Goal: Information Seeking & Learning: Check status

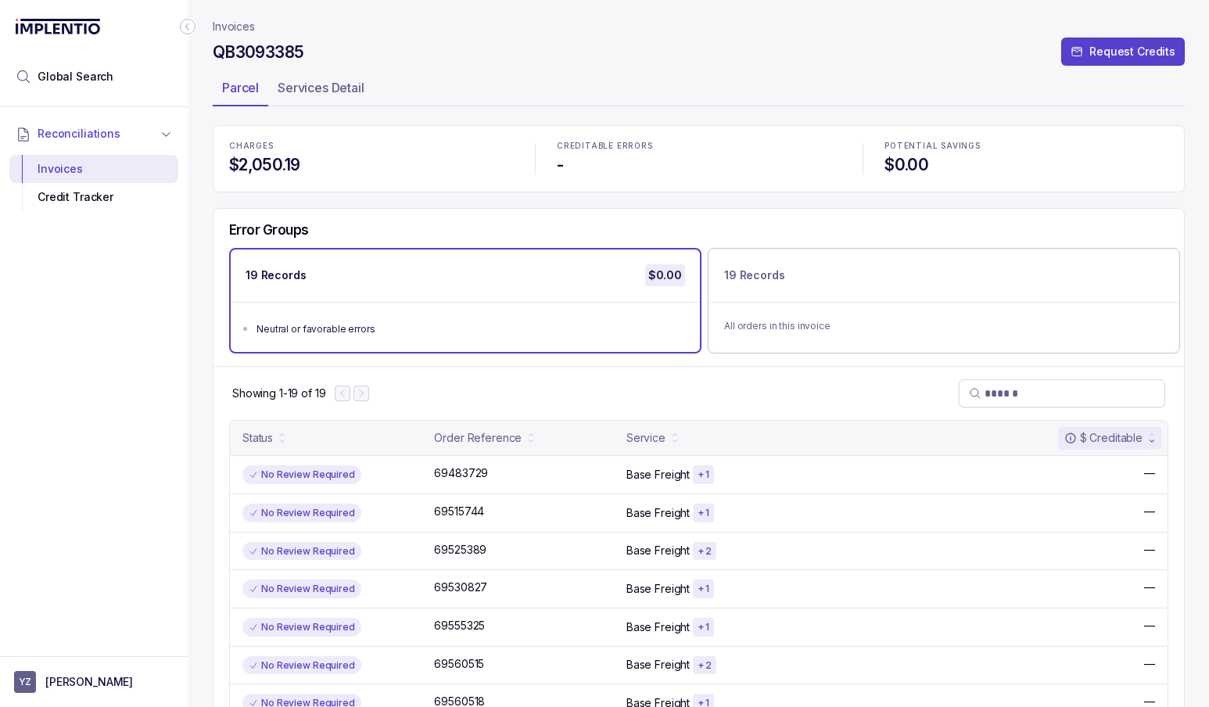
click at [803, 387] on div "Showing 1-19 of 19" at bounding box center [698, 393] width 970 height 54
click at [786, 404] on div "Showing 1-19 of 19" at bounding box center [698, 393] width 970 height 54
click at [322, 86] on p "Services Detail" at bounding box center [321, 87] width 87 height 19
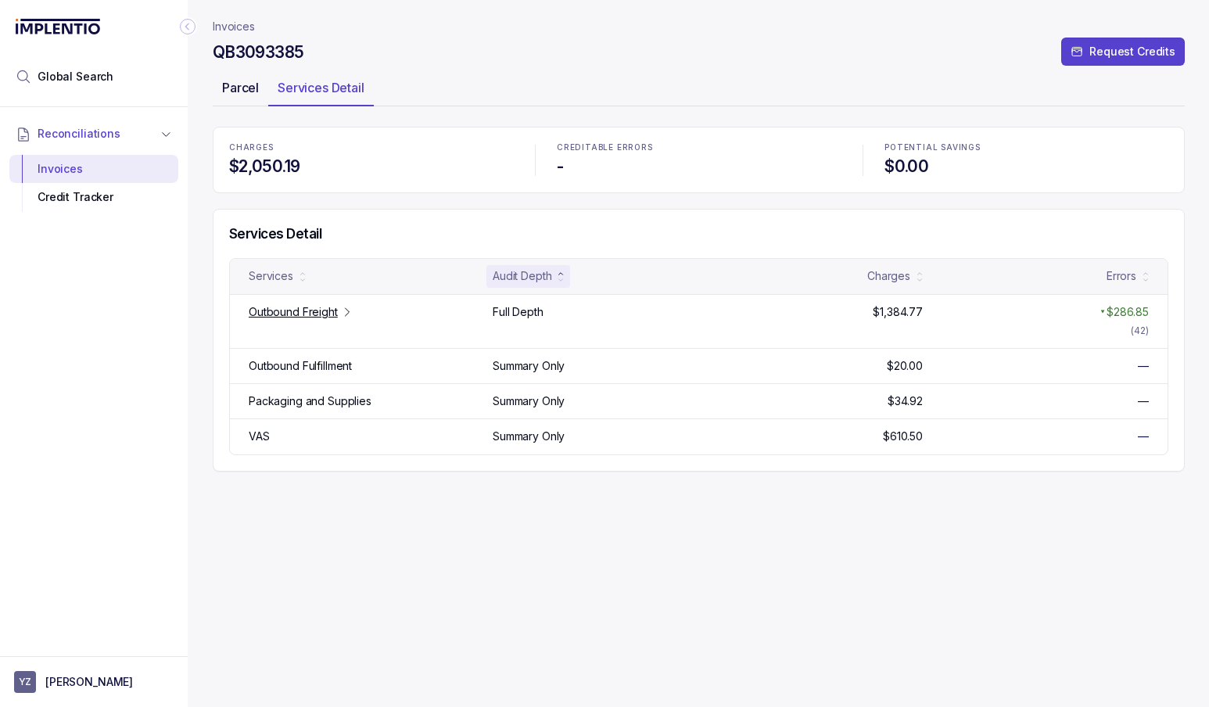
click at [241, 97] on p "Parcel" at bounding box center [240, 87] width 37 height 19
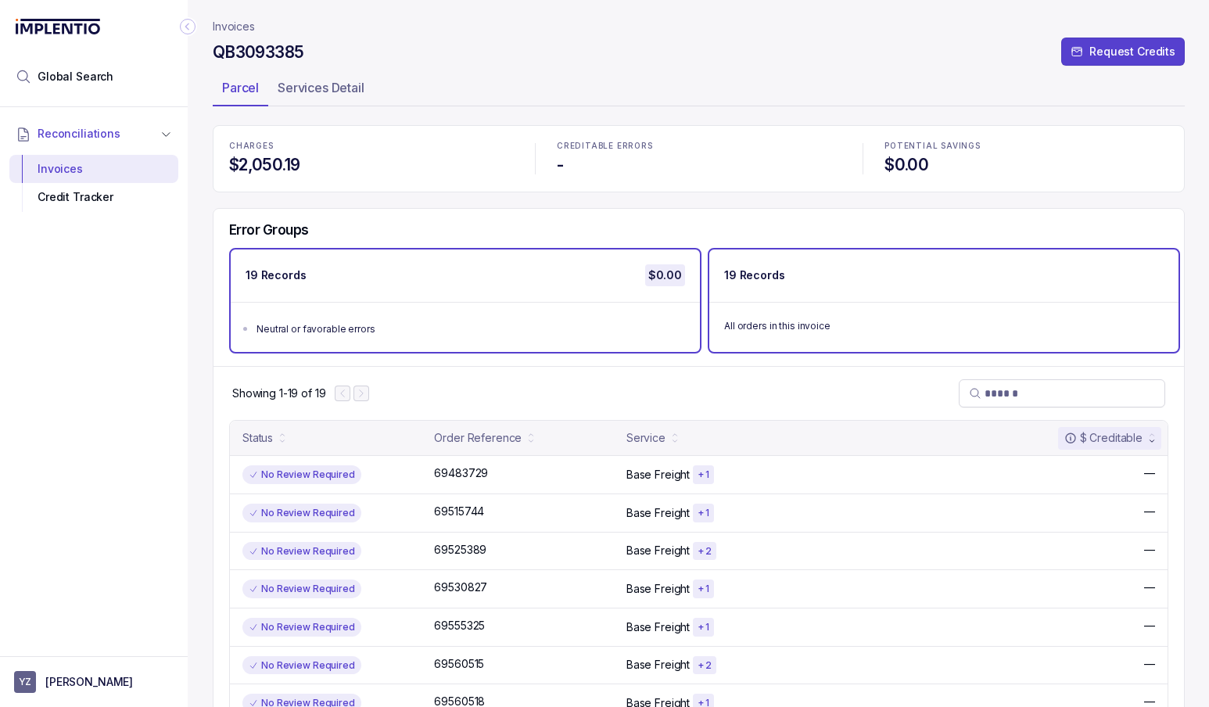
click at [868, 314] on div "All orders in this invoice" at bounding box center [943, 325] width 469 height 47
click at [598, 311] on ul "Neutral or favorable errors" at bounding box center [465, 327] width 469 height 50
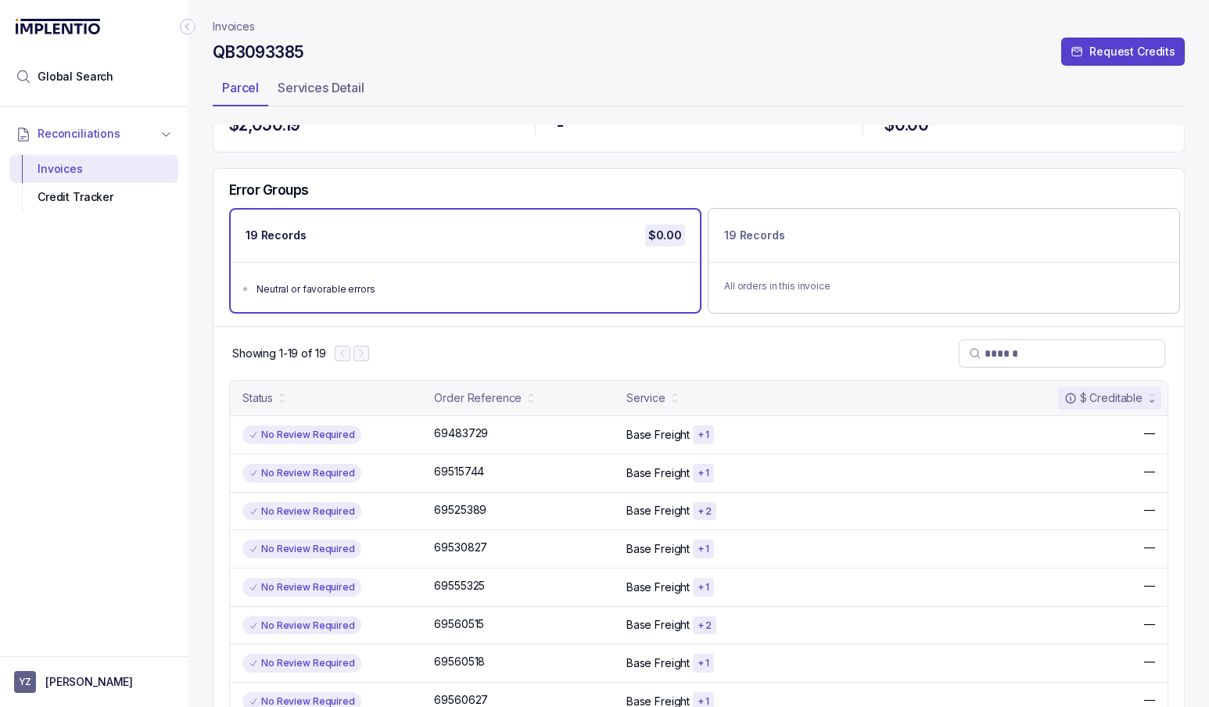
scroll to position [5, 0]
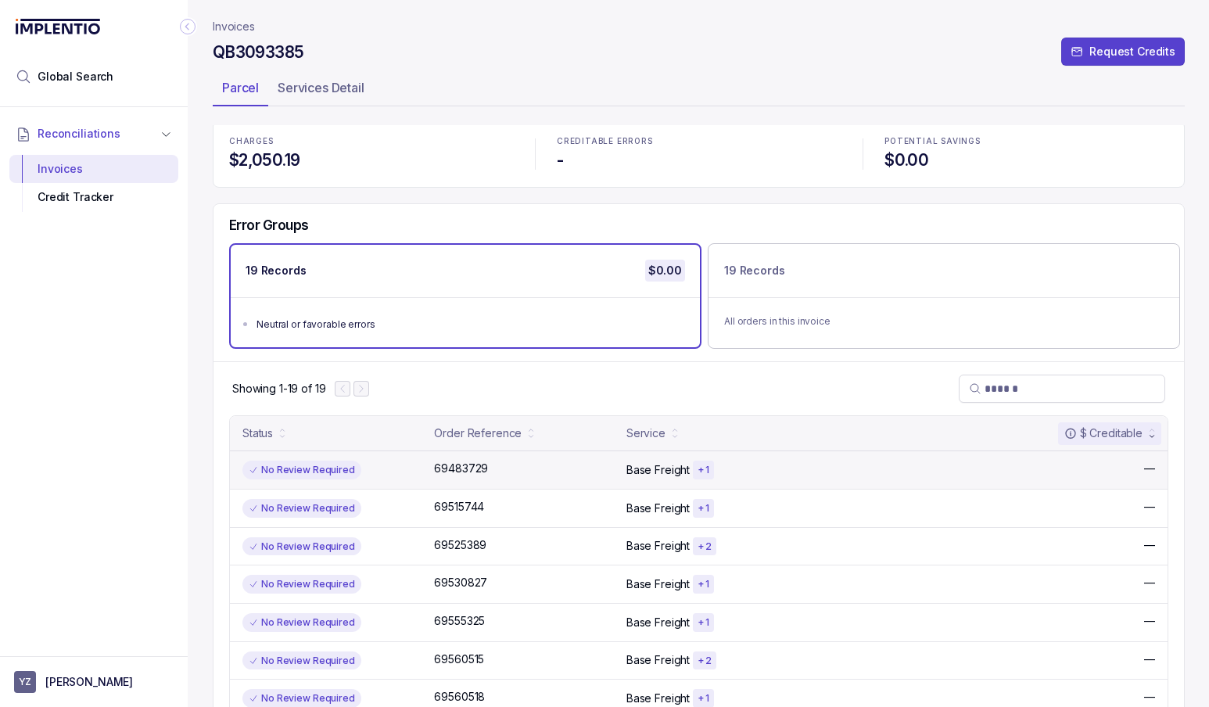
click at [759, 485] on div "No Review Required 69483729 69483729 Base Freight + 1 —" at bounding box center [698, 469] width 937 height 38
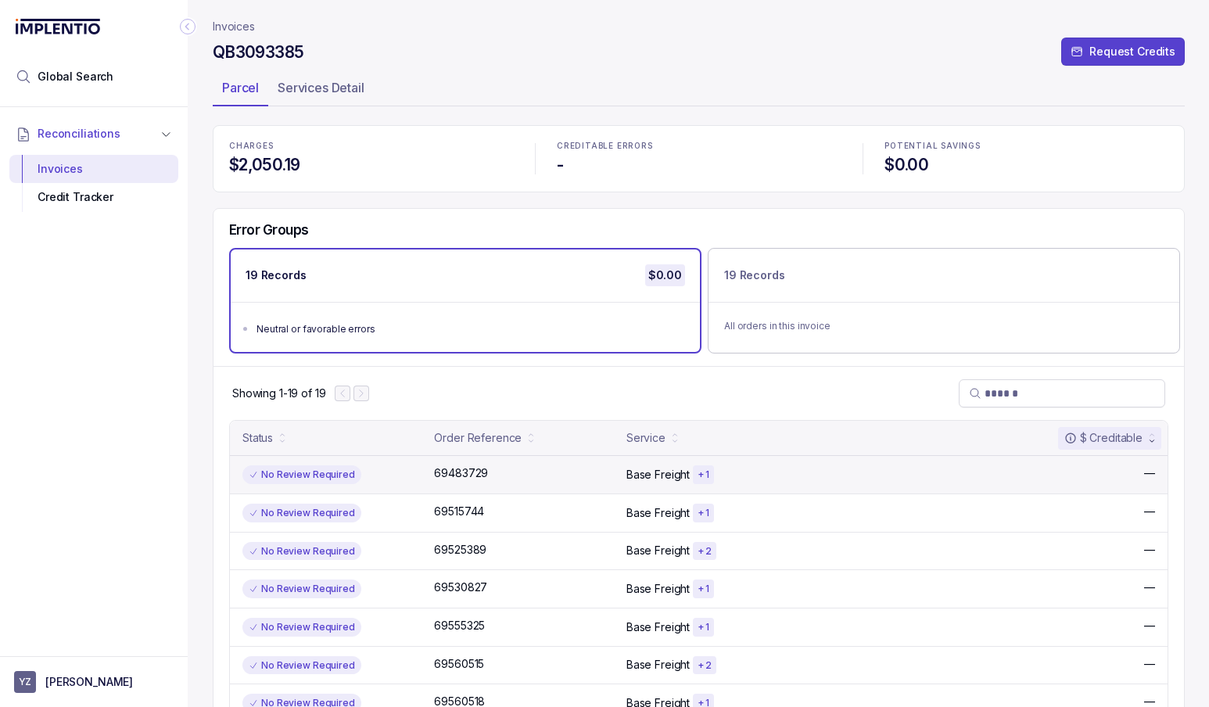
click at [653, 478] on p "Base Freight" at bounding box center [657, 475] width 63 height 16
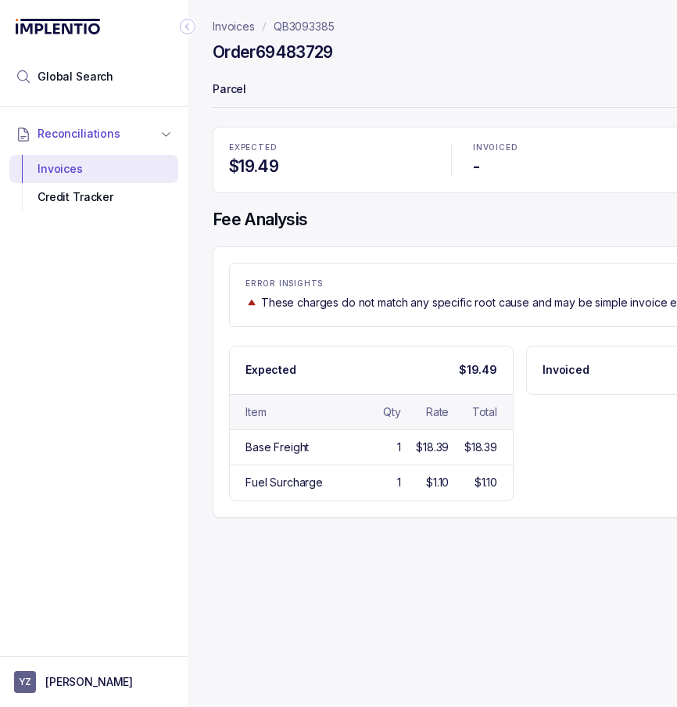
click at [491, 100] on p "Parcel" at bounding box center [675, 90] width 924 height 31
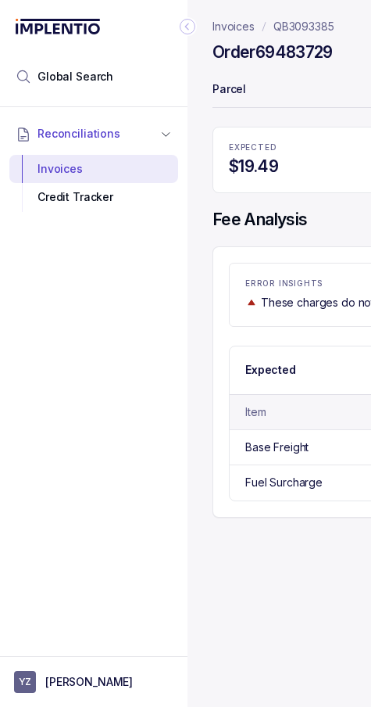
click at [311, 53] on h4 "Order 69483729" at bounding box center [273, 52] width 120 height 22
drag, startPoint x: 351, startPoint y: 26, endPoint x: 267, endPoint y: 23, distance: 83.7
copy p "QB3093385"
